Goal: Register for event/course

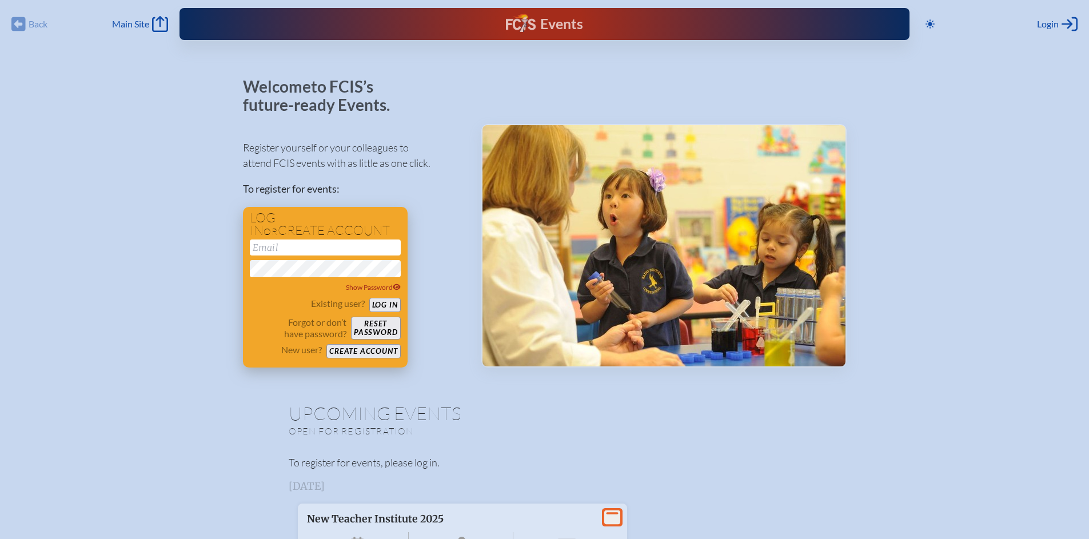
drag, startPoint x: 329, startPoint y: 236, endPoint x: 333, endPoint y: 246, distance: 10.5
click at [329, 237] on h1 "Log in or create account" at bounding box center [325, 225] width 151 height 26
click at [333, 249] on input "email" at bounding box center [325, 248] width 151 height 16
type input "[EMAIL_ADDRESS][DOMAIN_NAME]"
click at [389, 305] on button "Log in" at bounding box center [384, 305] width 31 height 14
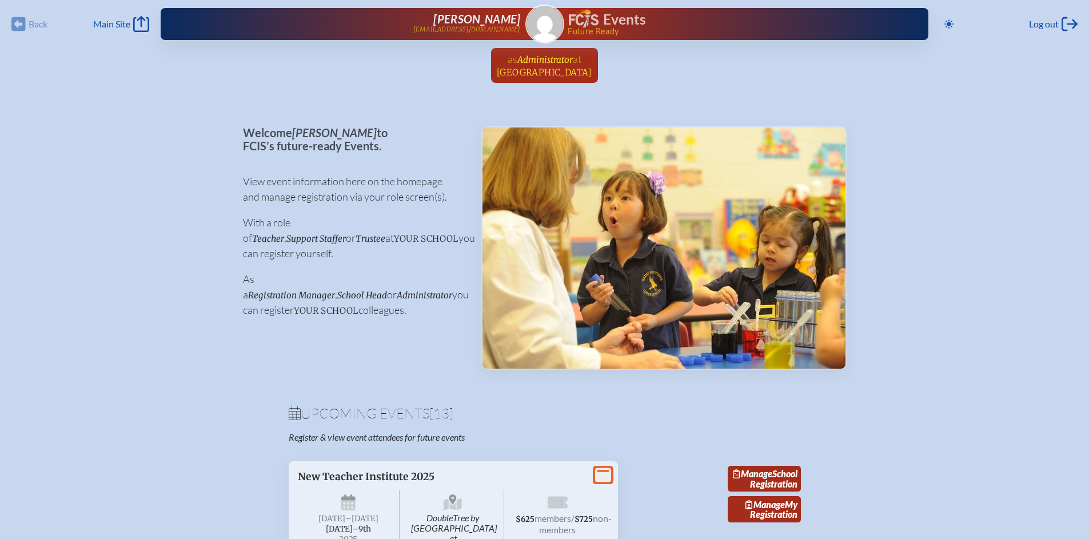
click at [554, 63] on span "Administrator" at bounding box center [544, 59] width 55 height 11
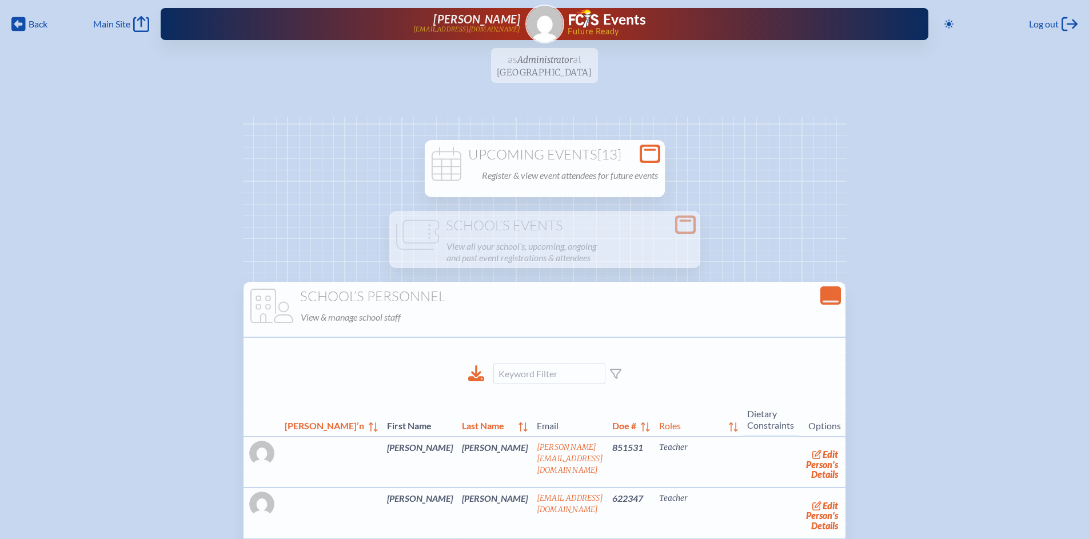
click at [520, 169] on p "Register & view event attendees for future events" at bounding box center [570, 176] width 176 height 16
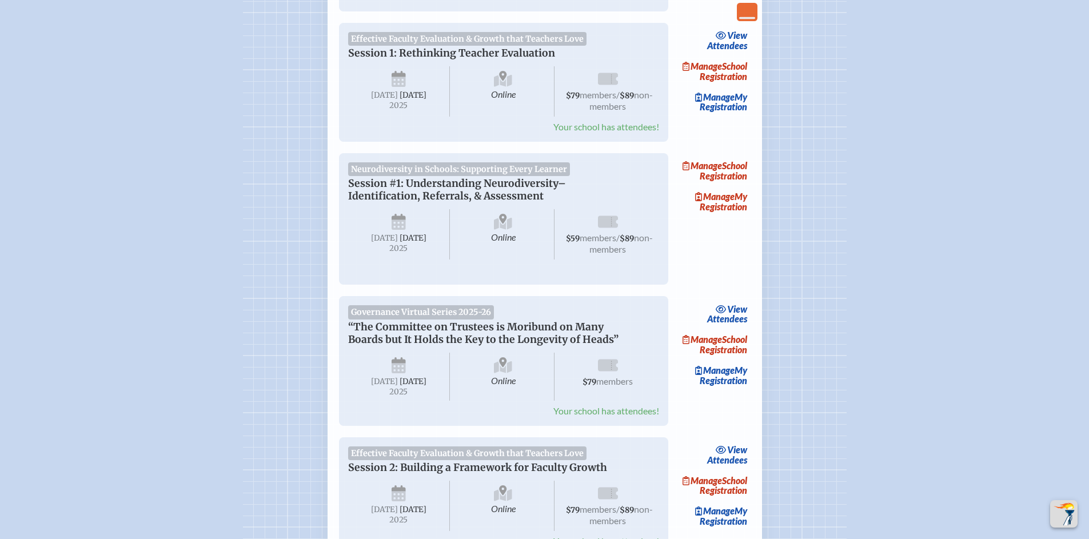
scroll to position [527, 0]
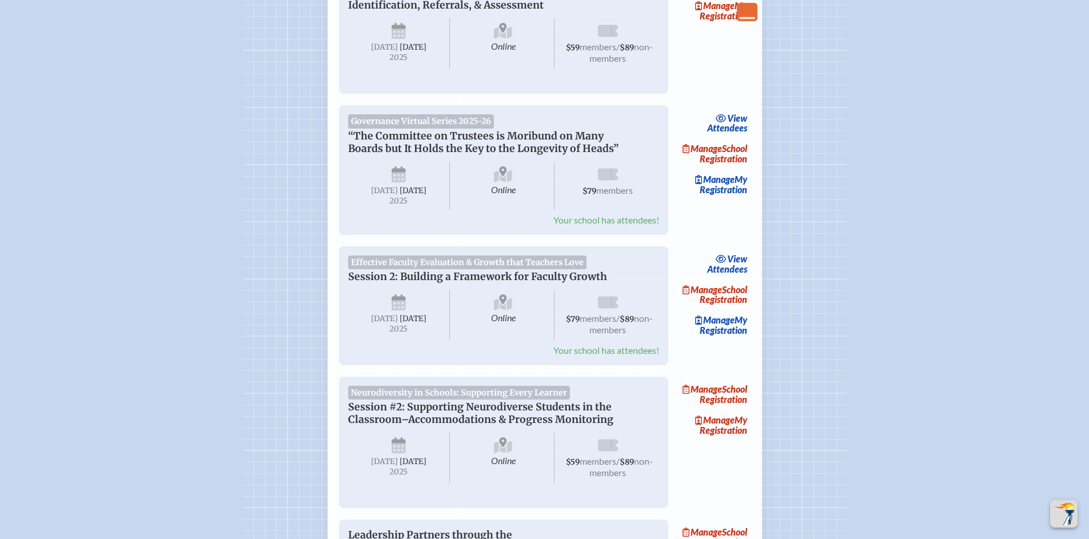
click at [532, 149] on p "“The Committee on Trustees is Moribund on Many Boards but It Holds the Key to t…" at bounding box center [492, 142] width 288 height 25
click at [554, 150] on p "“The Committee on Trustees is Moribund on Many Boards but It Holds the Key to t…" at bounding box center [492, 142] width 288 height 25
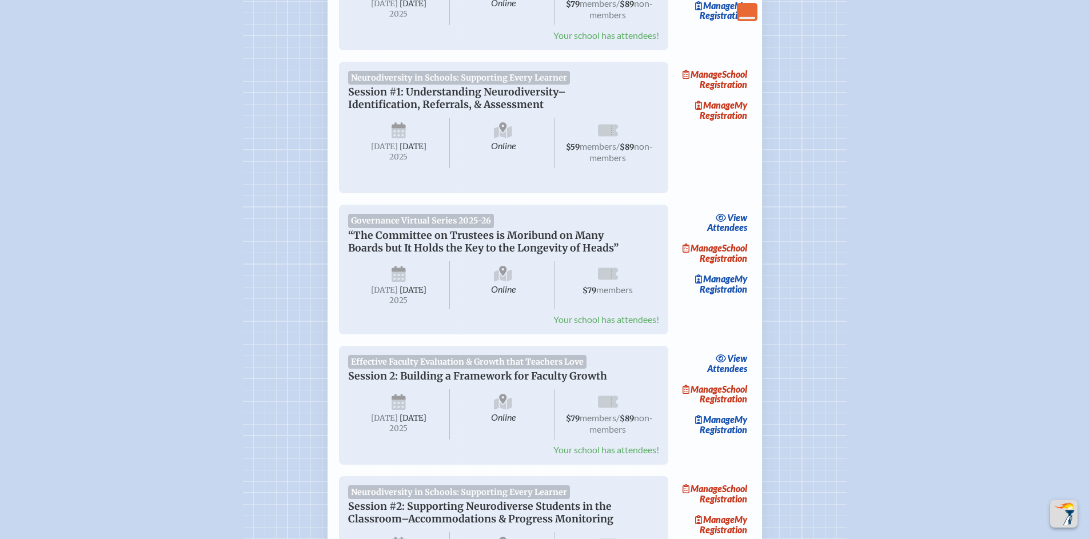
scroll to position [436, 0]
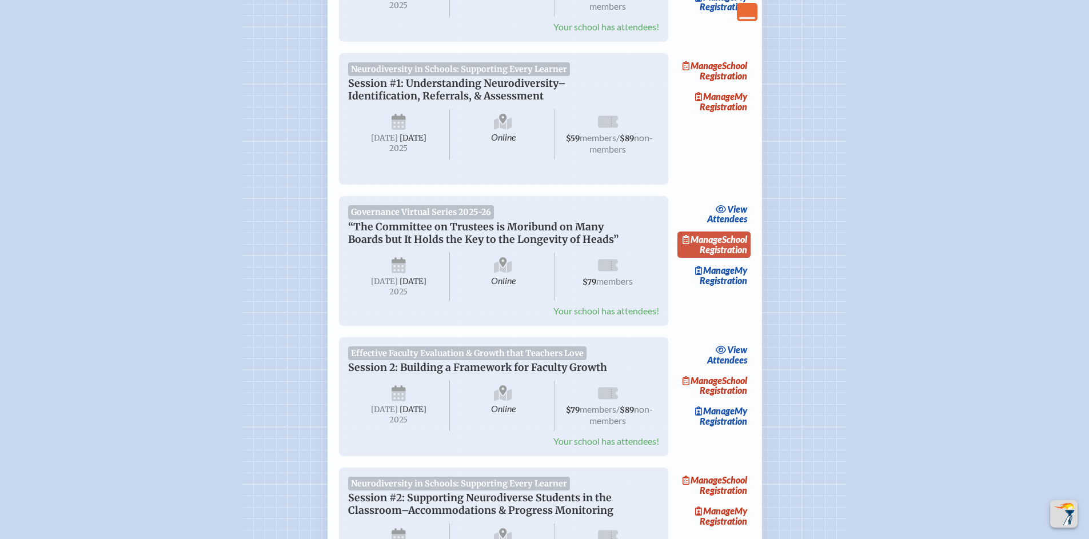
click at [727, 256] on link "Manage School Registration" at bounding box center [714, 245] width 73 height 26
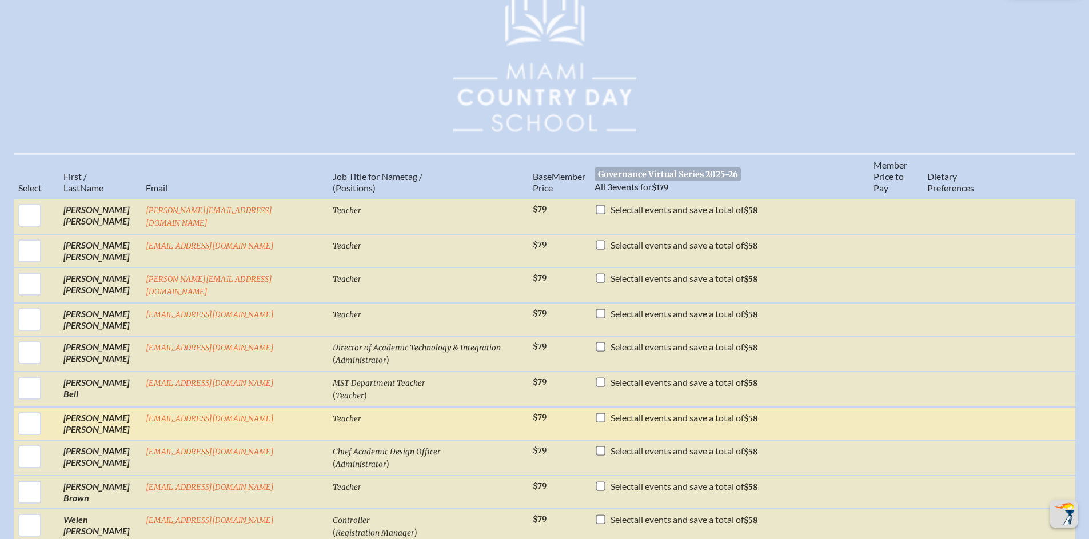
scroll to position [821, 0]
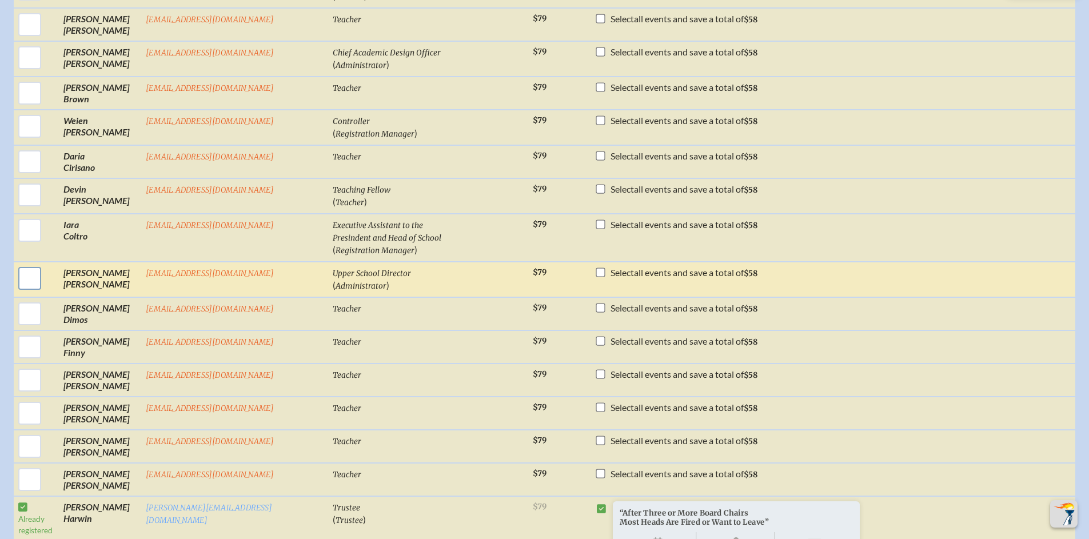
click at [43, 266] on input "checkbox" at bounding box center [29, 278] width 29 height 29
checkbox input "true"
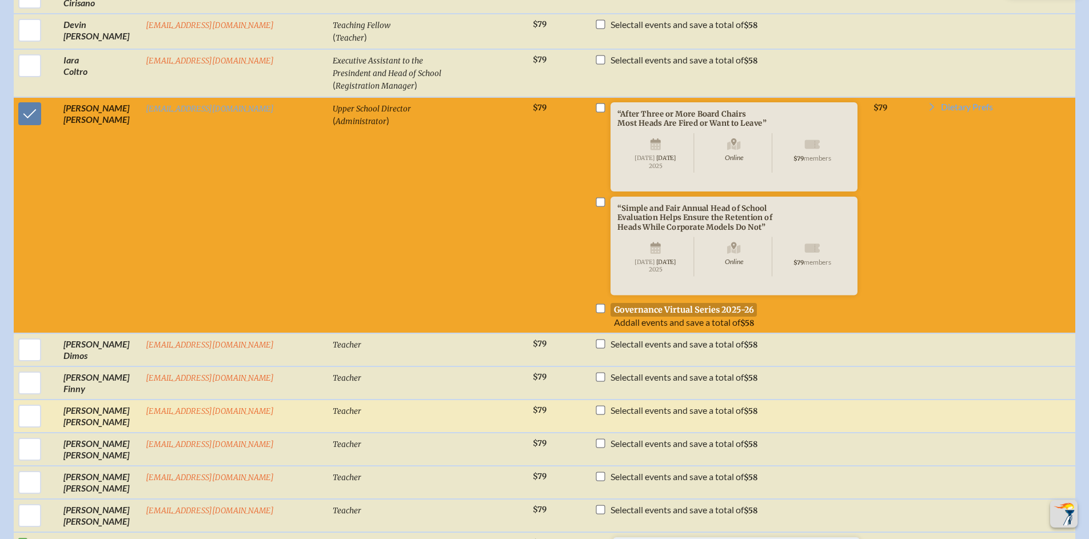
scroll to position [961, 0]
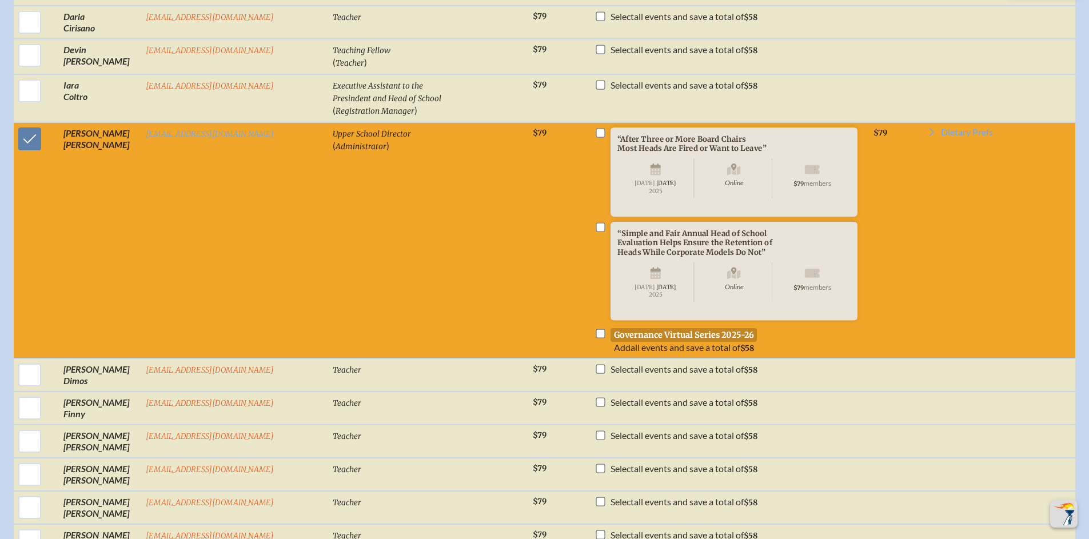
click at [596, 338] on input "checkbox" at bounding box center [600, 333] width 9 height 9
checkbox input "true"
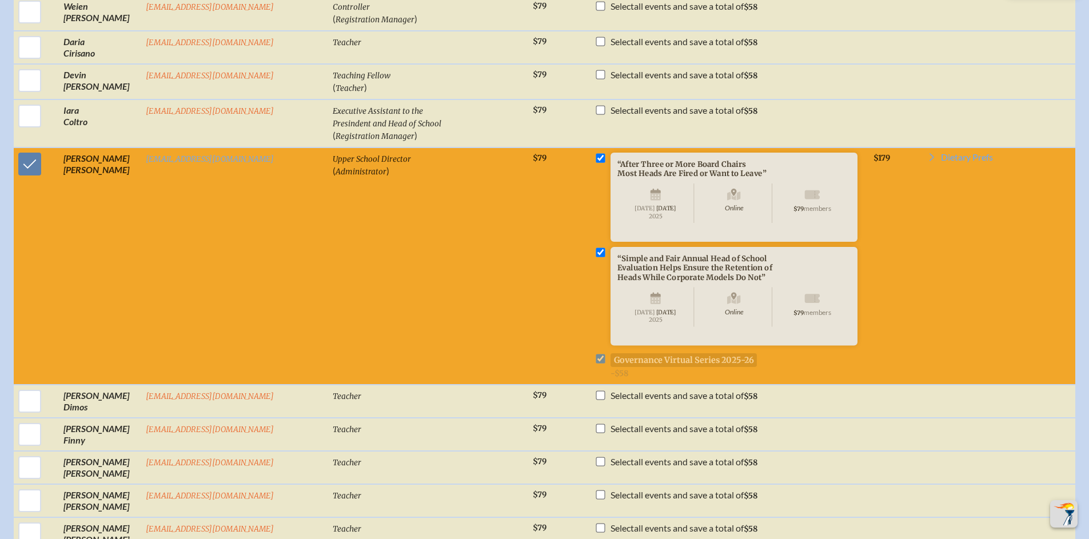
scroll to position [939, 0]
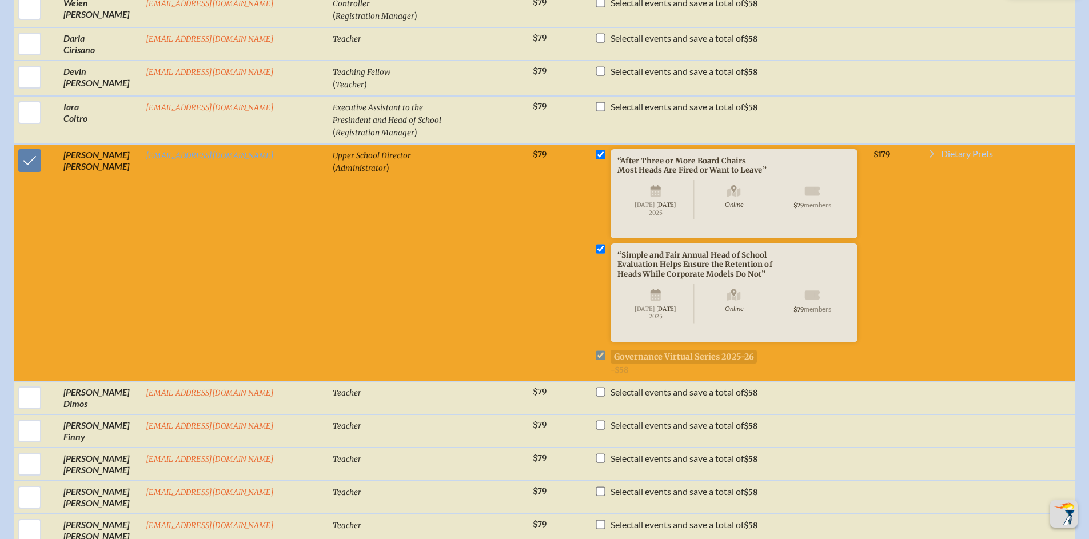
click at [951, 149] on span "Dietary Prefs" at bounding box center [967, 153] width 52 height 9
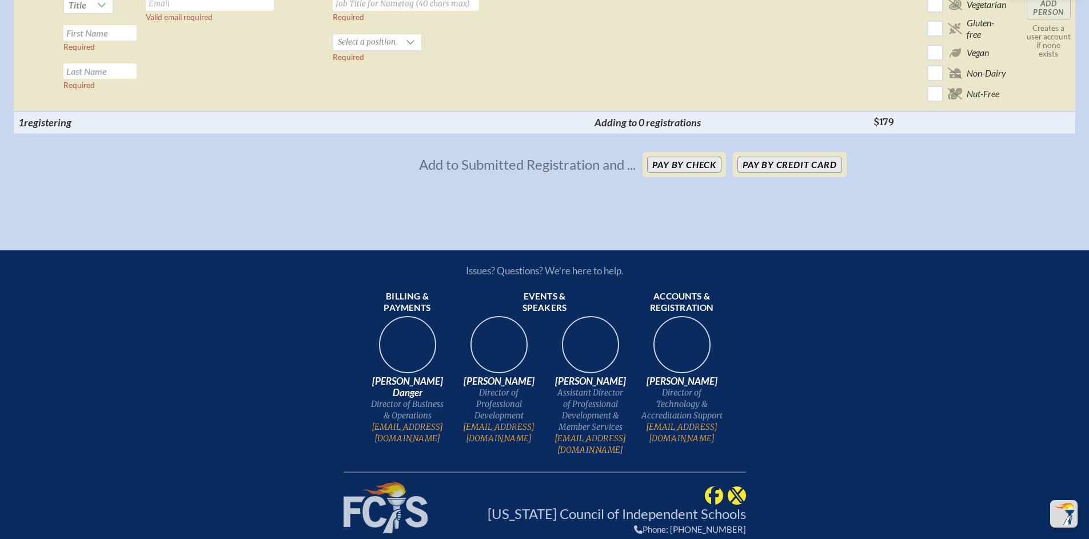
scroll to position [3302, 0]
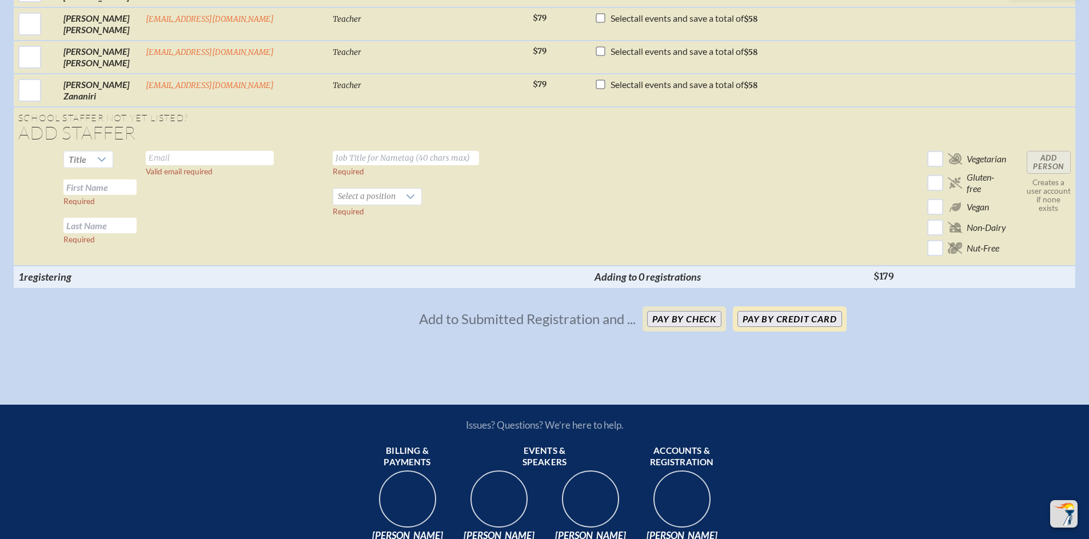
click at [802, 327] on button "Pay by Credit Card" at bounding box center [790, 319] width 104 height 16
